Goal: Check status

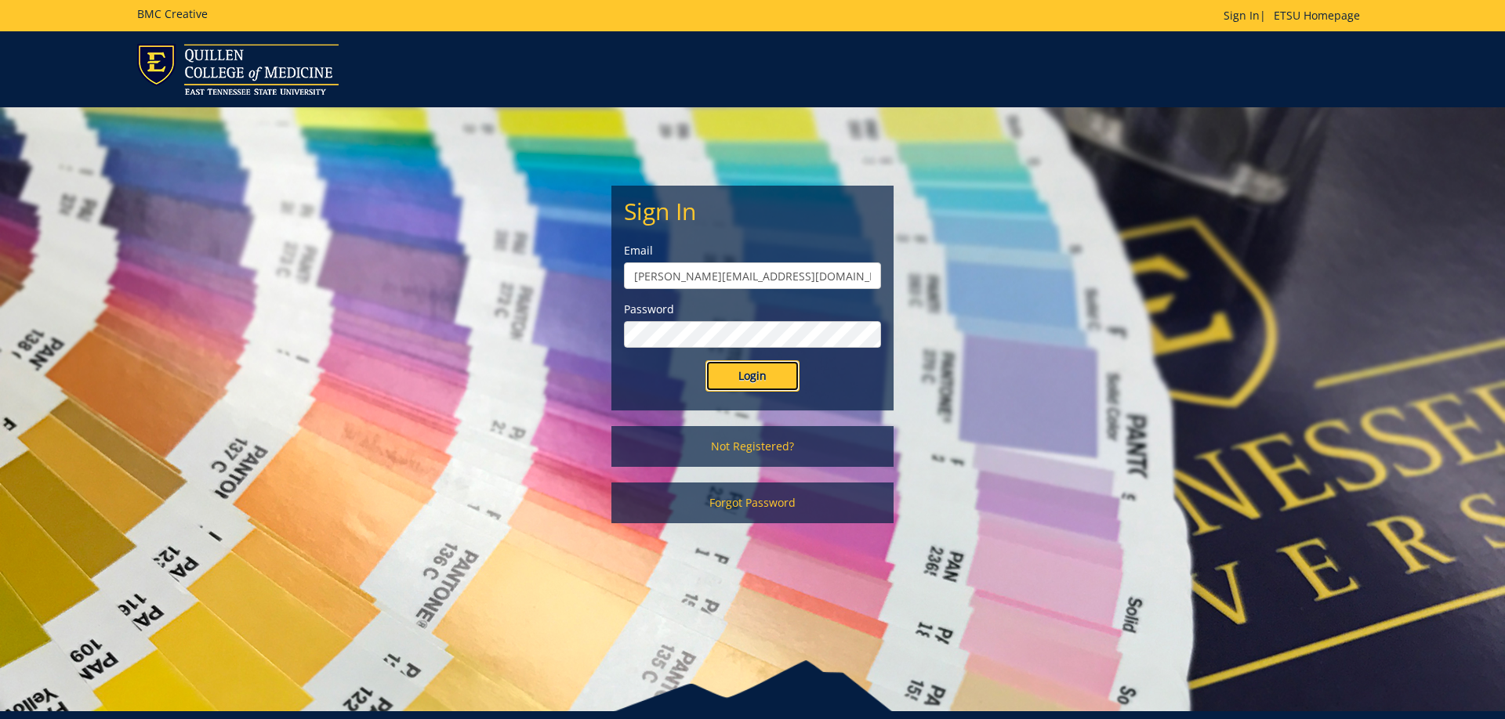
click at [765, 368] on input "Login" at bounding box center [752, 375] width 94 height 31
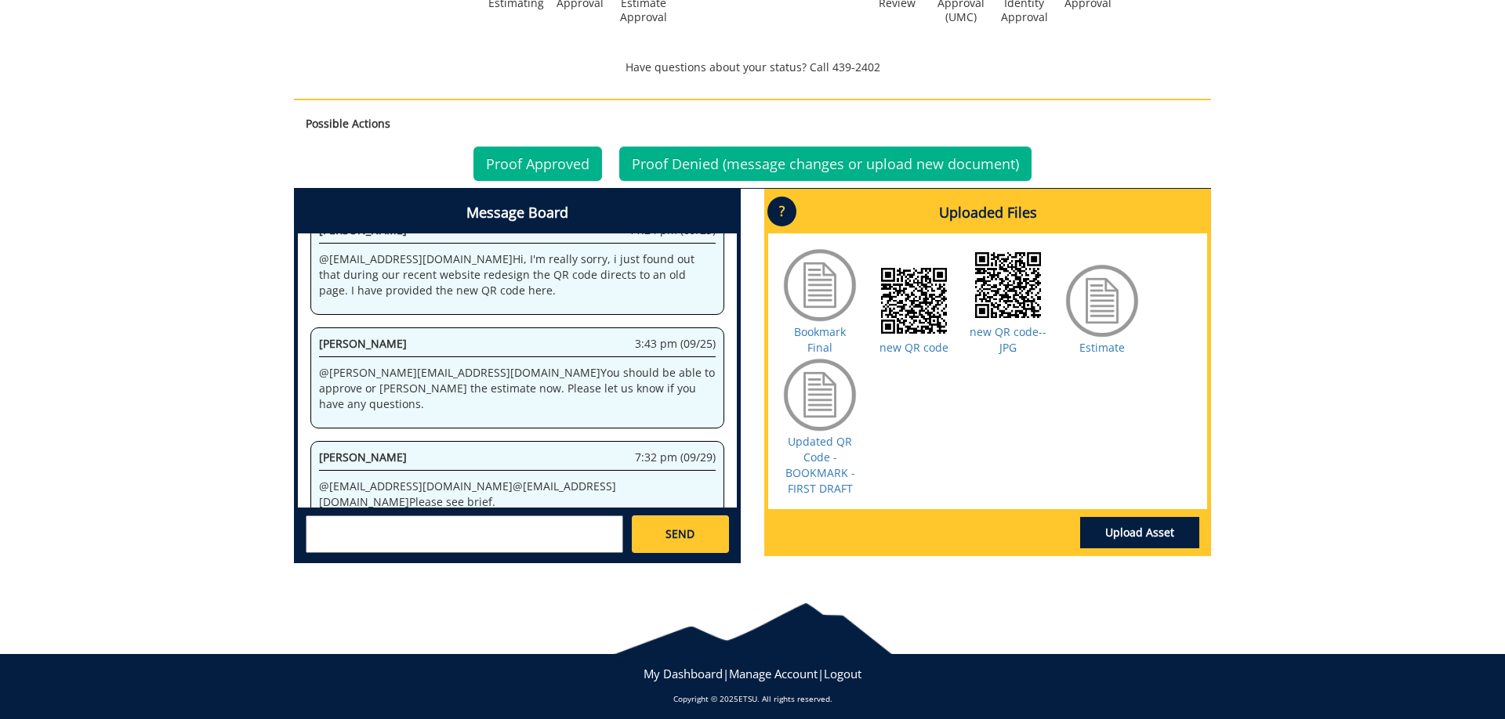
scroll to position [614, 0]
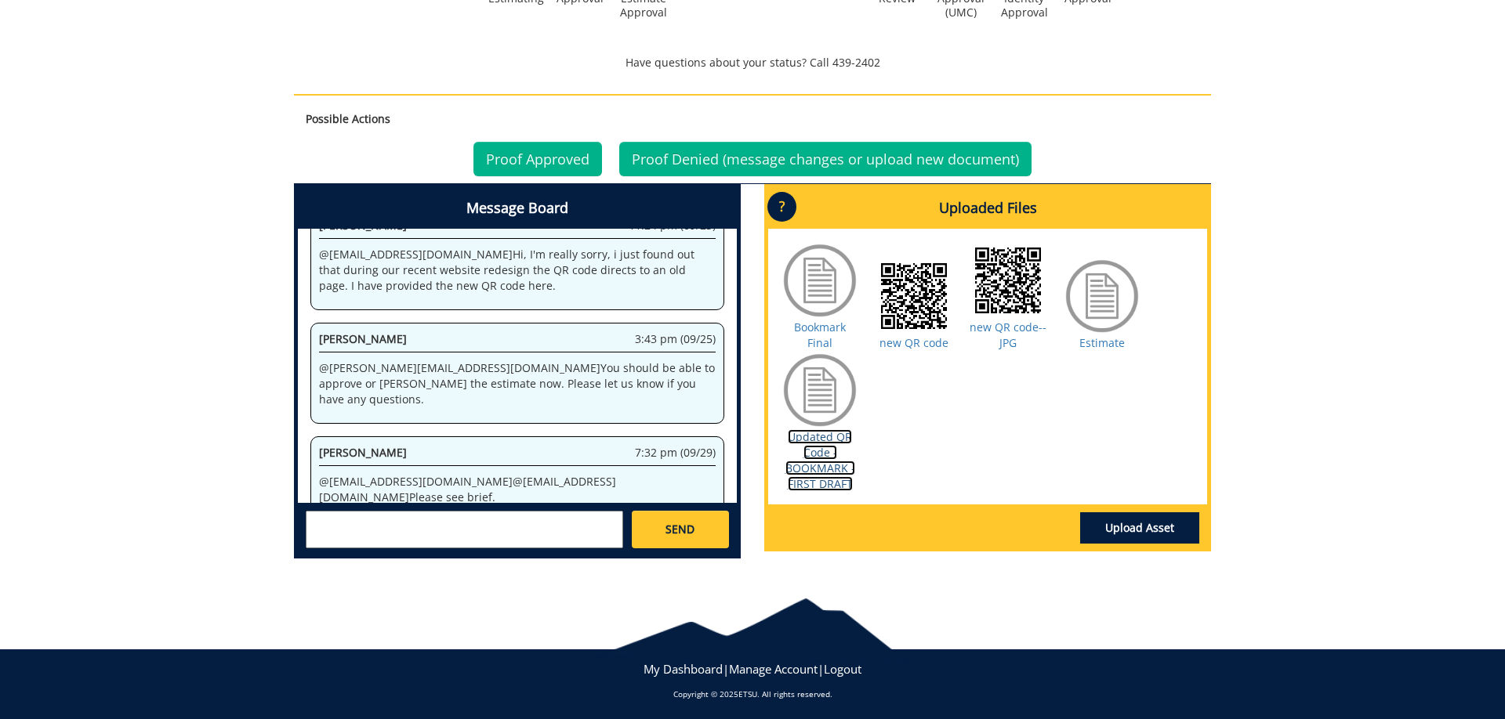
click at [799, 462] on link "Updated QR Code - BOOKMARK - FIRST DRAFT" at bounding box center [820, 460] width 70 height 62
click at [569, 151] on link "Proof Approved" at bounding box center [537, 159] width 129 height 34
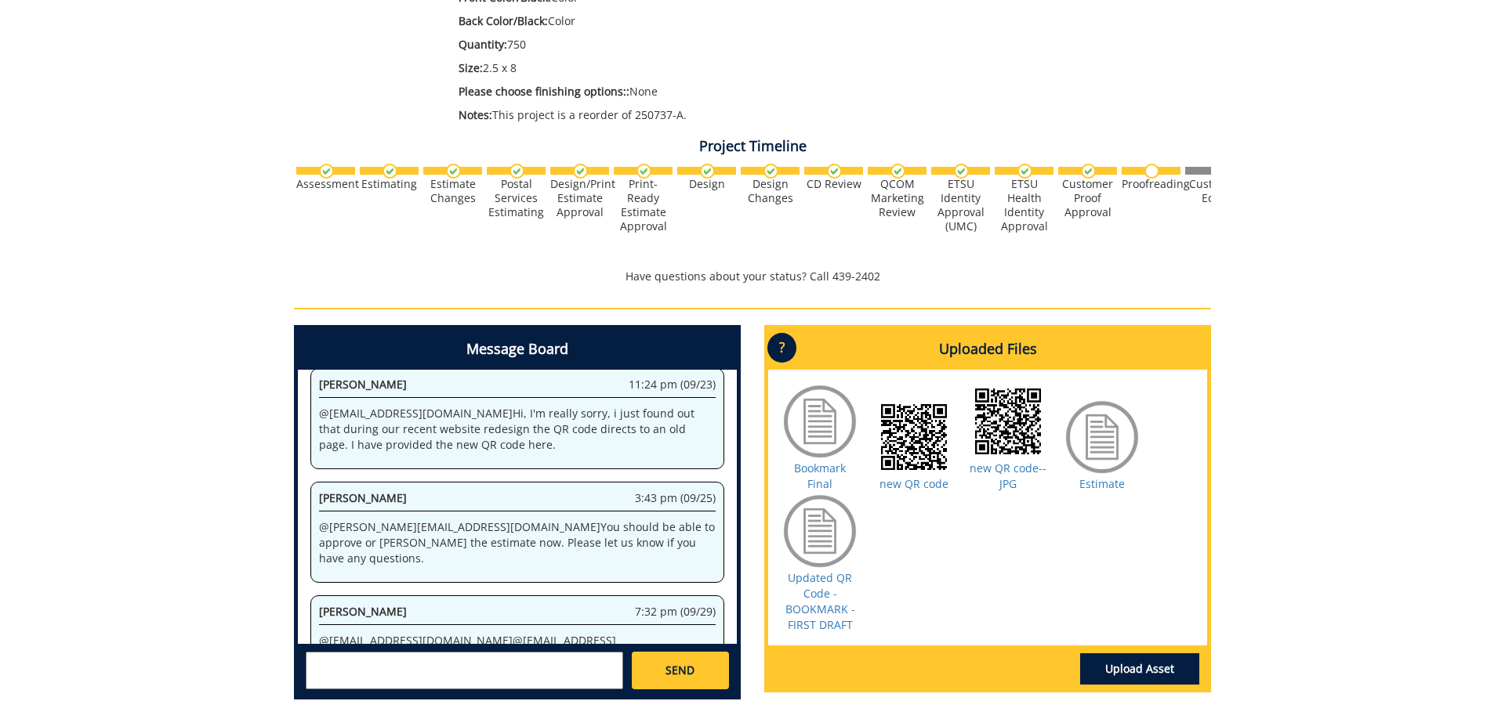
scroll to position [275, 0]
